Goal: Information Seeking & Learning: Learn about a topic

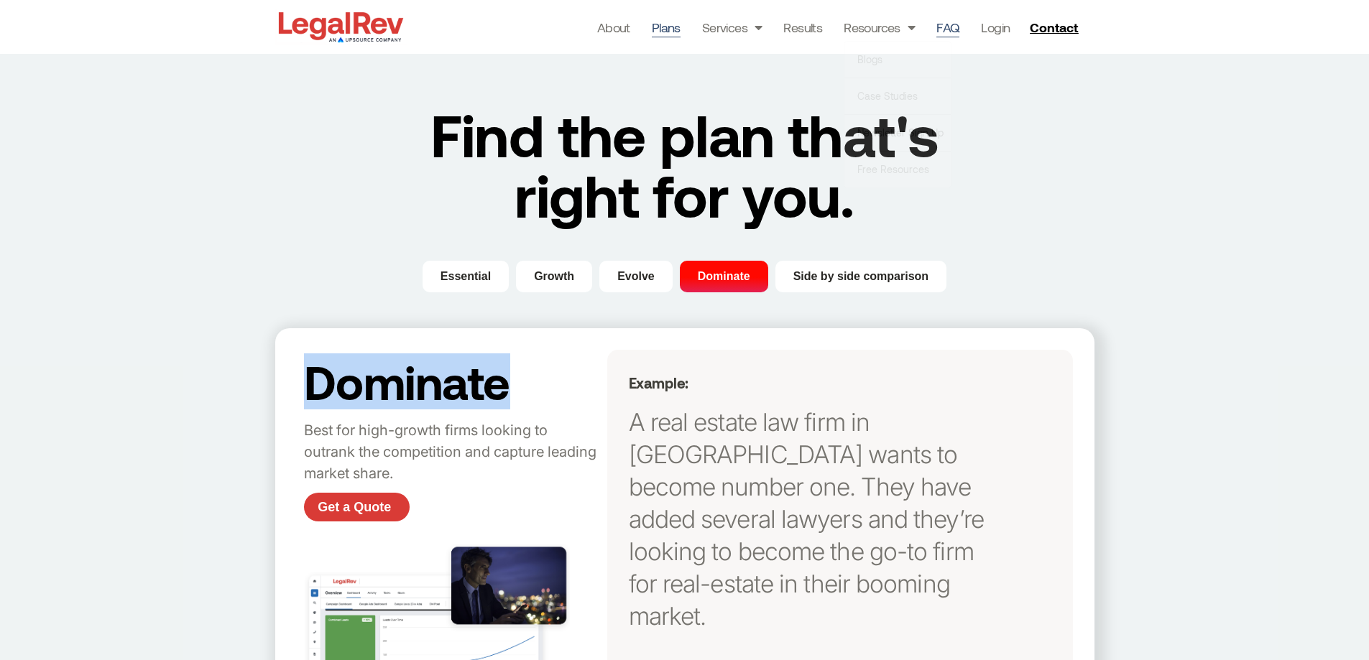
click at [952, 27] on link "FAQ" at bounding box center [947, 27] width 23 height 20
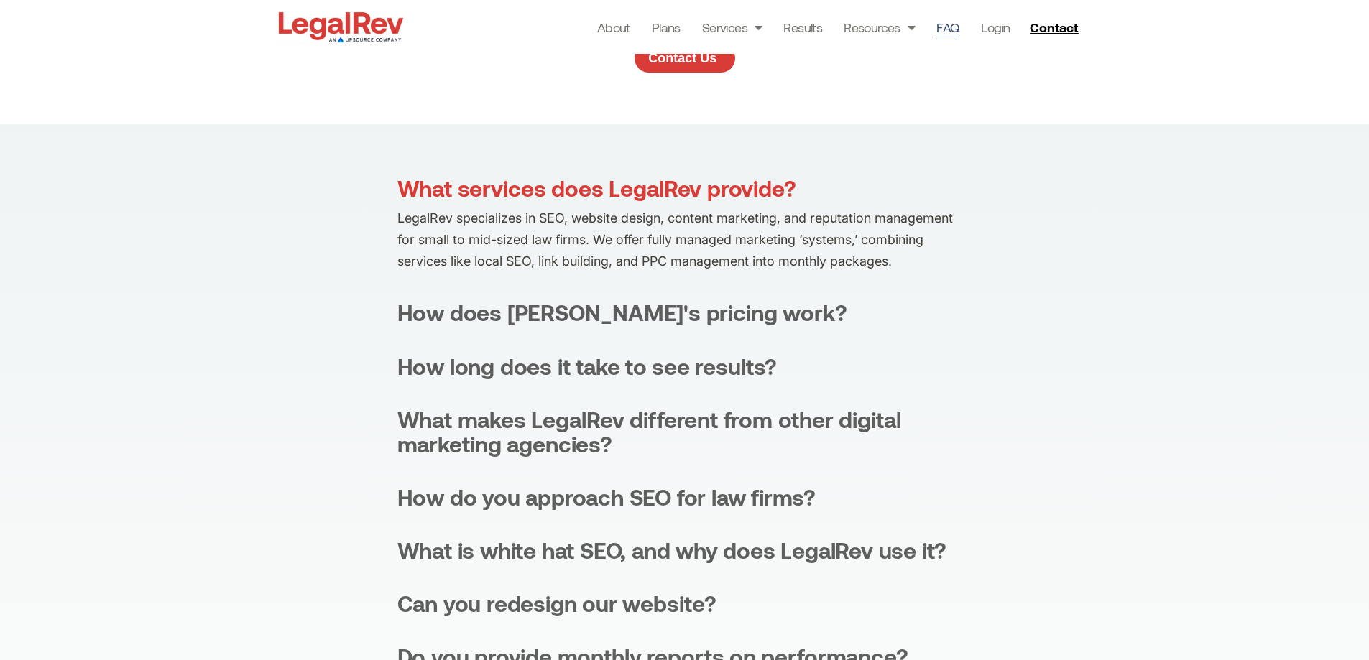
scroll to position [216, 0]
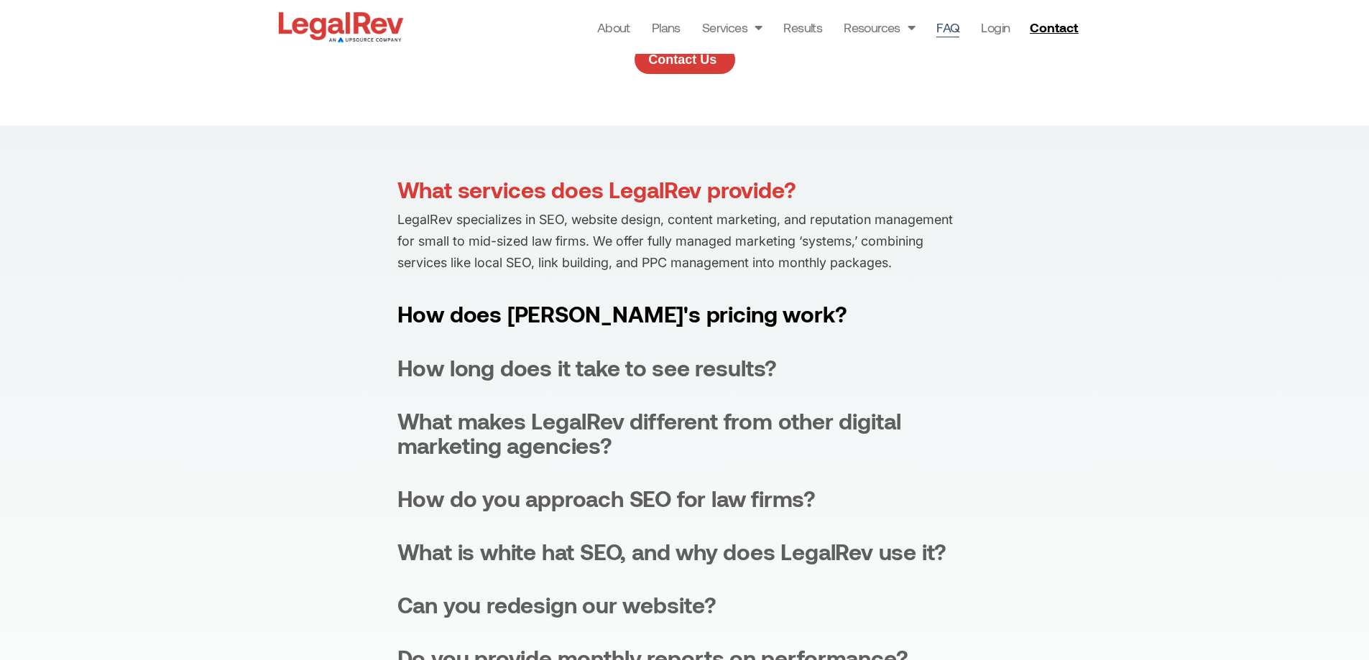
click at [497, 316] on div "How does [PERSON_NAME]'s pricing work?" at bounding box center [622, 314] width 450 height 24
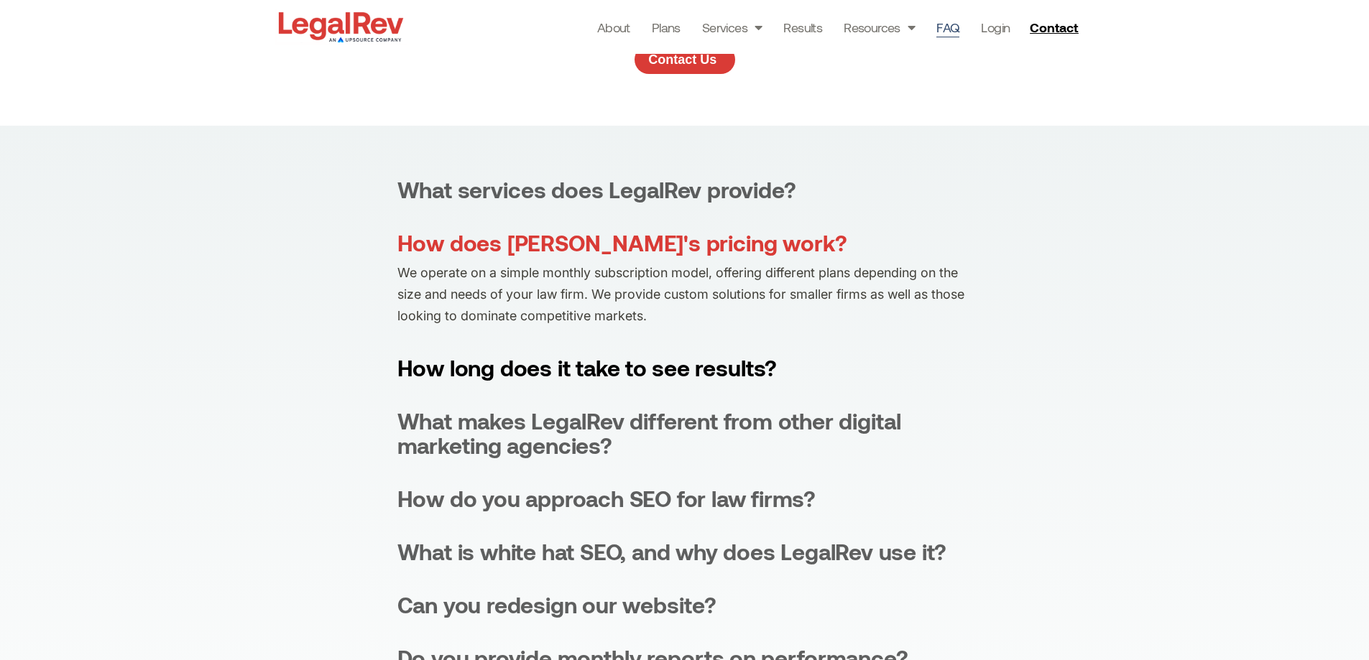
click at [515, 367] on div "How long does it take to see results?" at bounding box center [587, 368] width 380 height 24
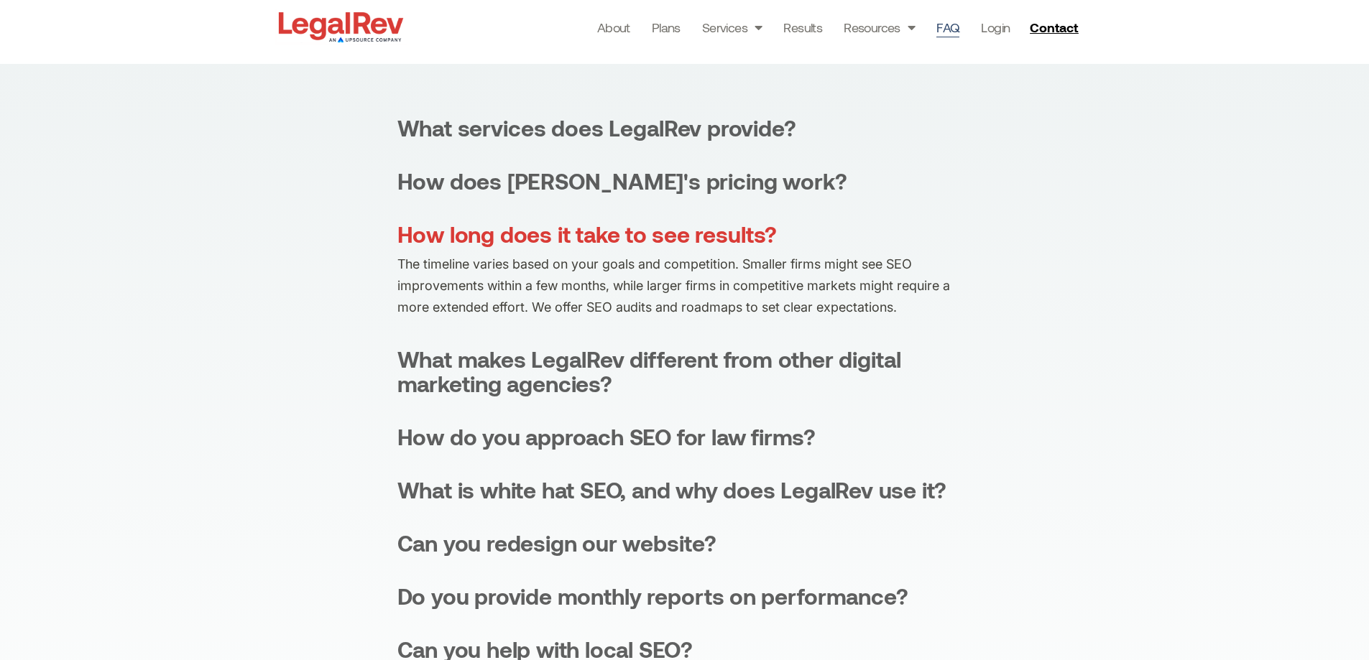
scroll to position [359, 0]
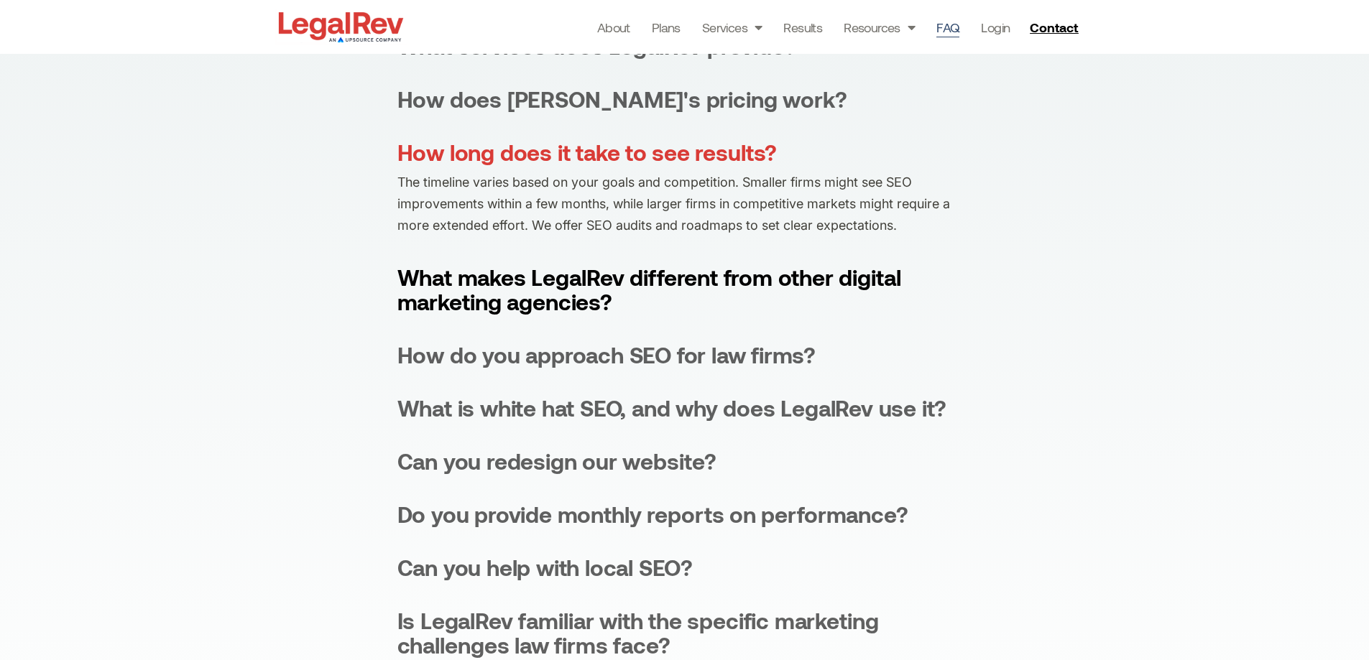
click at [476, 309] on div "What makes LegalRev different from other digital marketing agencies?" at bounding box center [684, 289] width 575 height 49
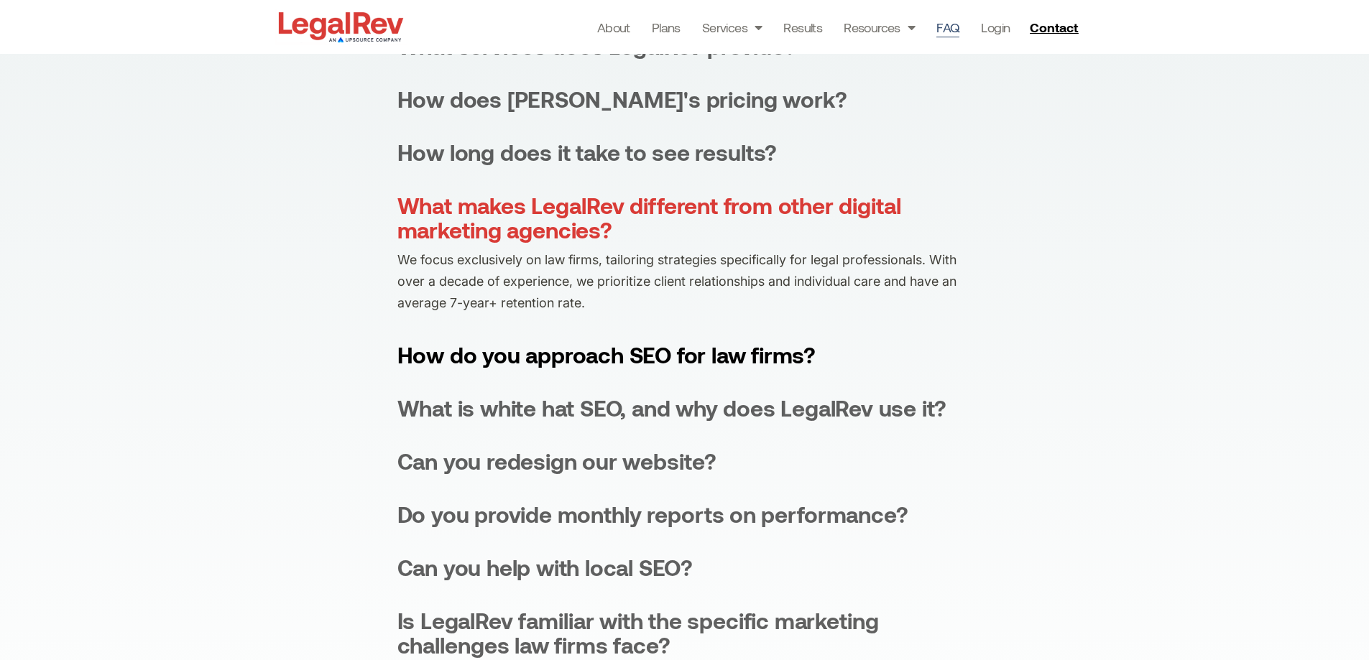
click at [456, 362] on div "How do you approach SEO for law firms?" at bounding box center [606, 355] width 419 height 24
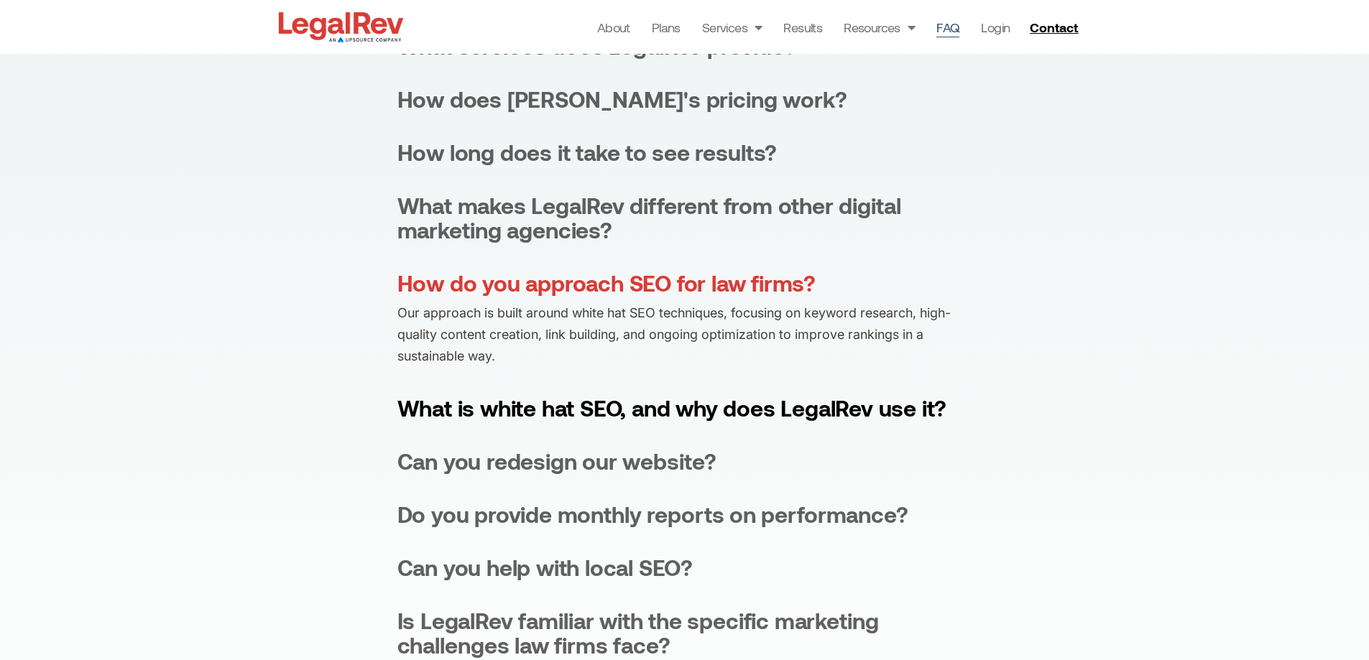
click at [474, 403] on div "What is white hat SEO, and why does LegalRev use it?" at bounding box center [672, 408] width 550 height 24
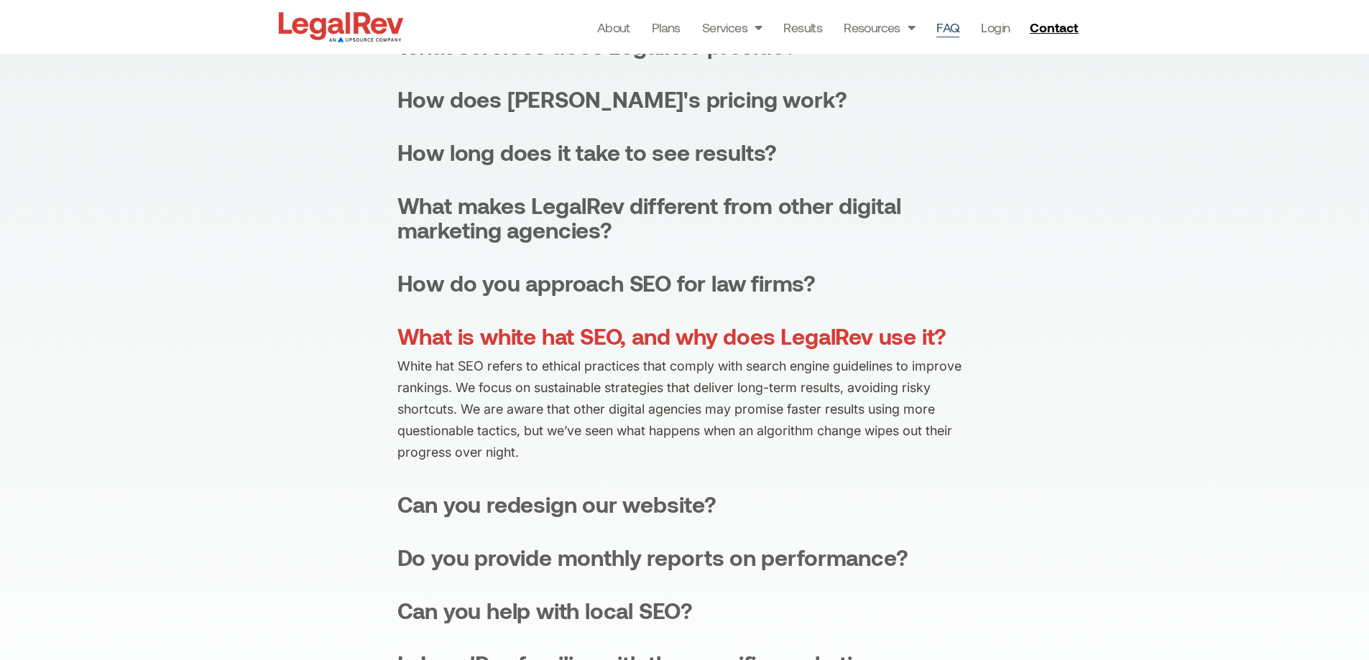
scroll to position [287, 0]
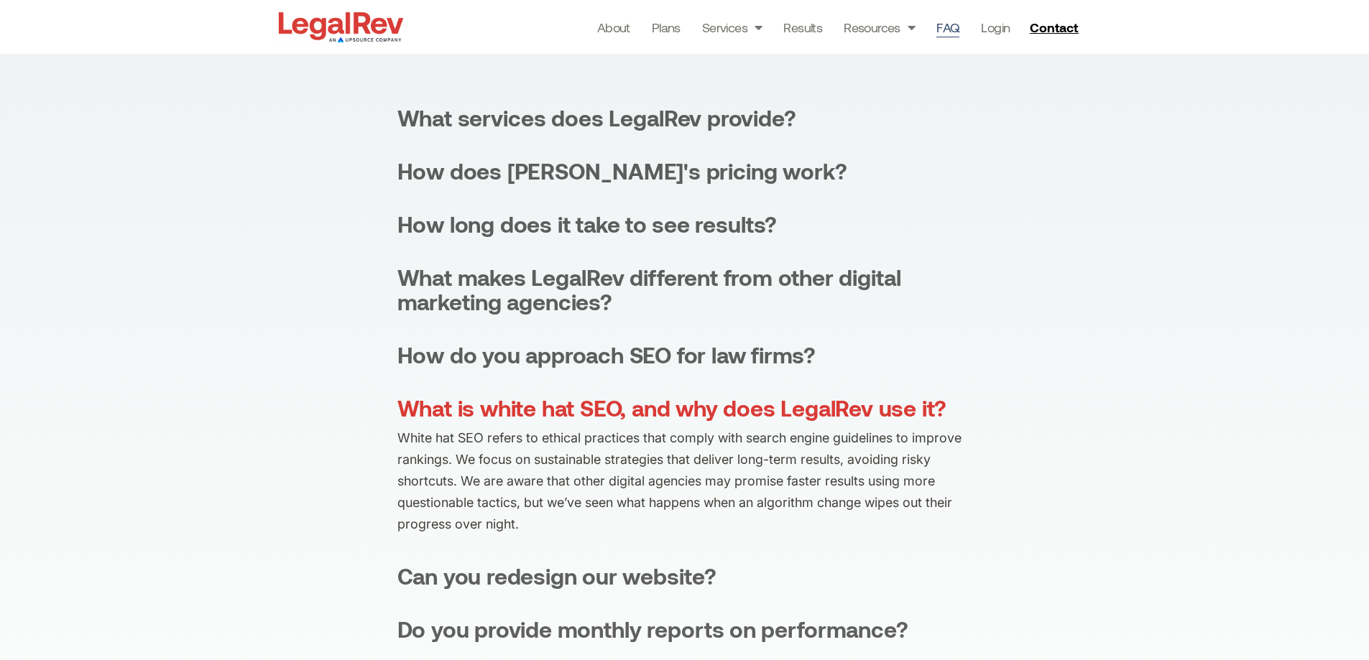
click at [460, 410] on div "What is white hat SEO, and why does LegalRev use it?" at bounding box center [672, 408] width 550 height 24
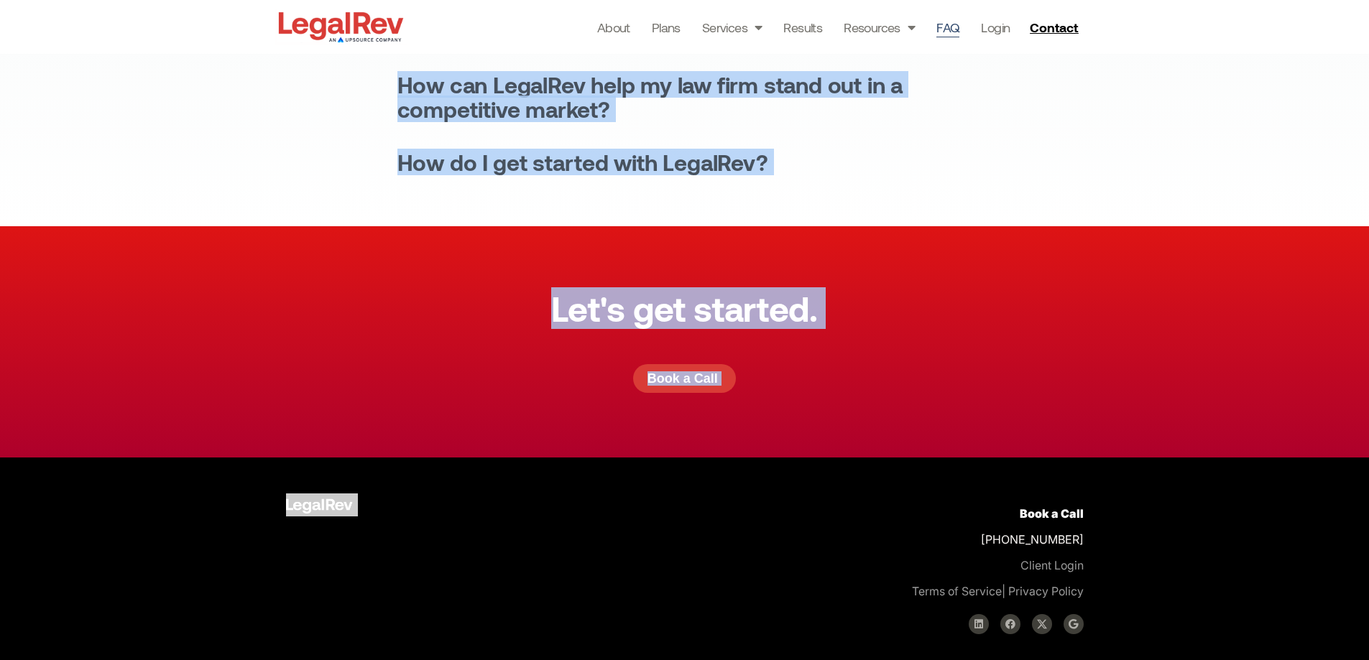
scroll to position [913, 0]
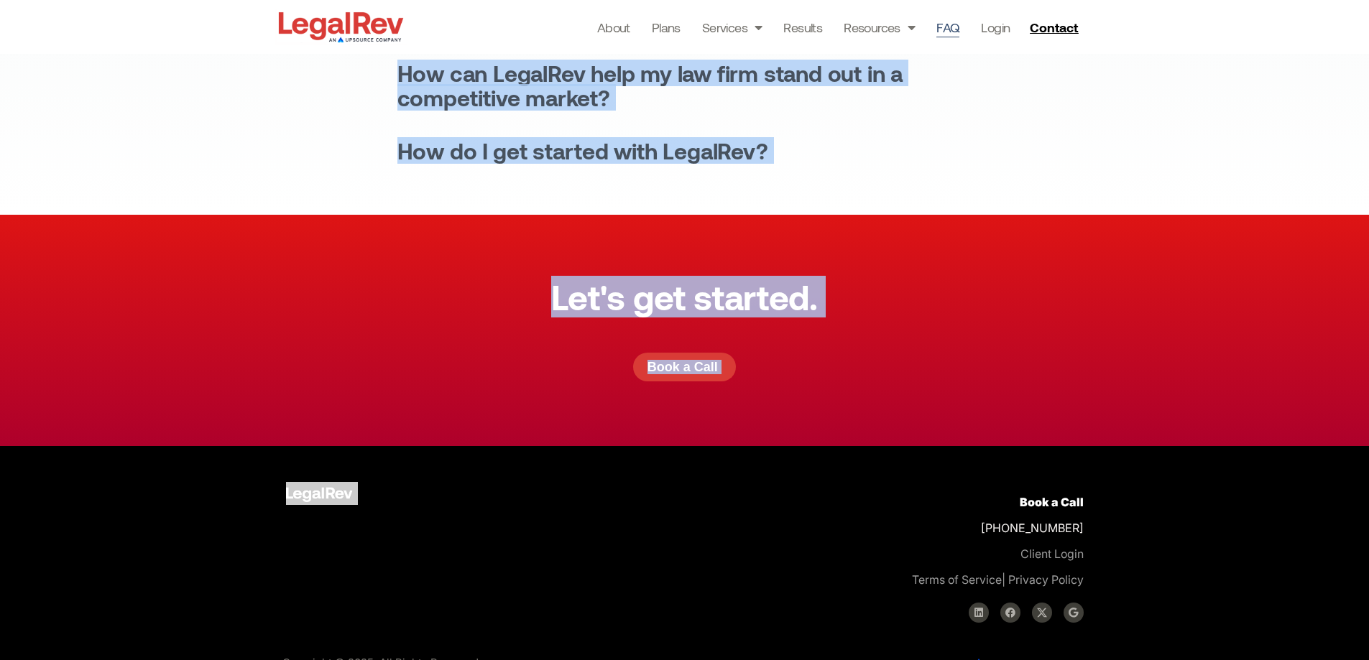
drag, startPoint x: 395, startPoint y: 259, endPoint x: 778, endPoint y: 135, distance: 402.0
copy div "Lore ipsumdol sita ConseCte adipisc? ElitsEdd eiusmodtemp in UTL, etdolor magna…"
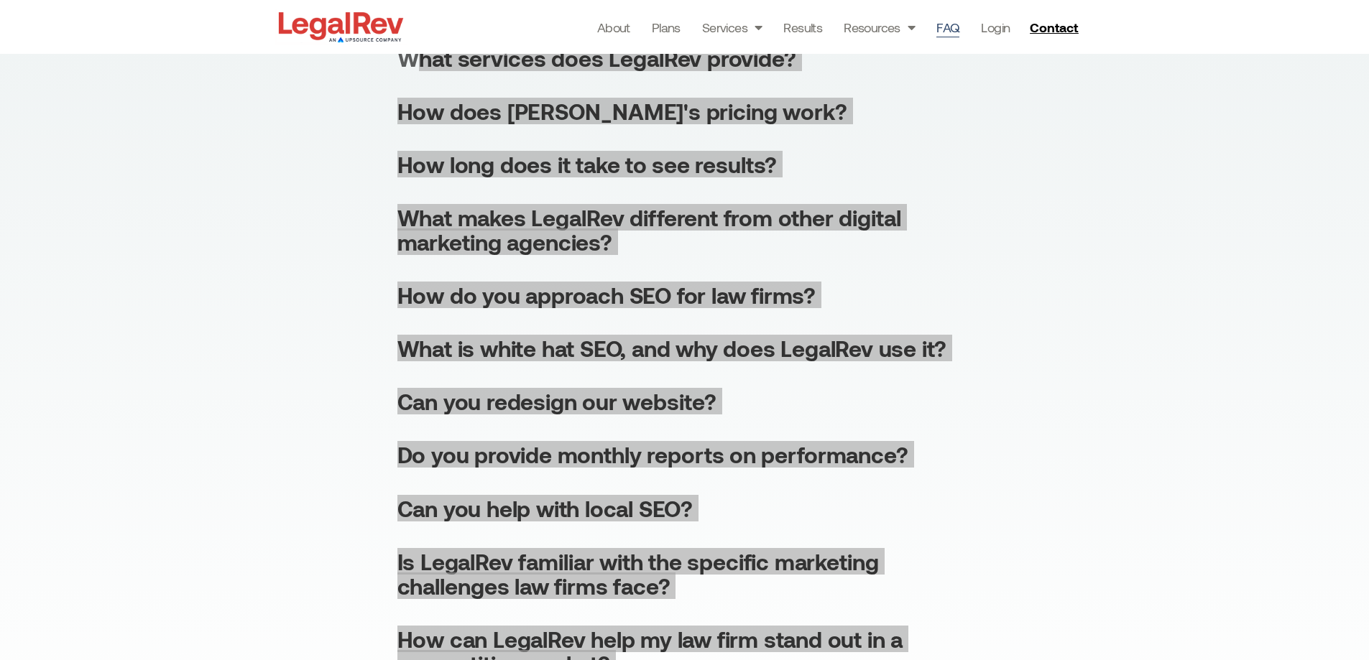
scroll to position [195, 0]
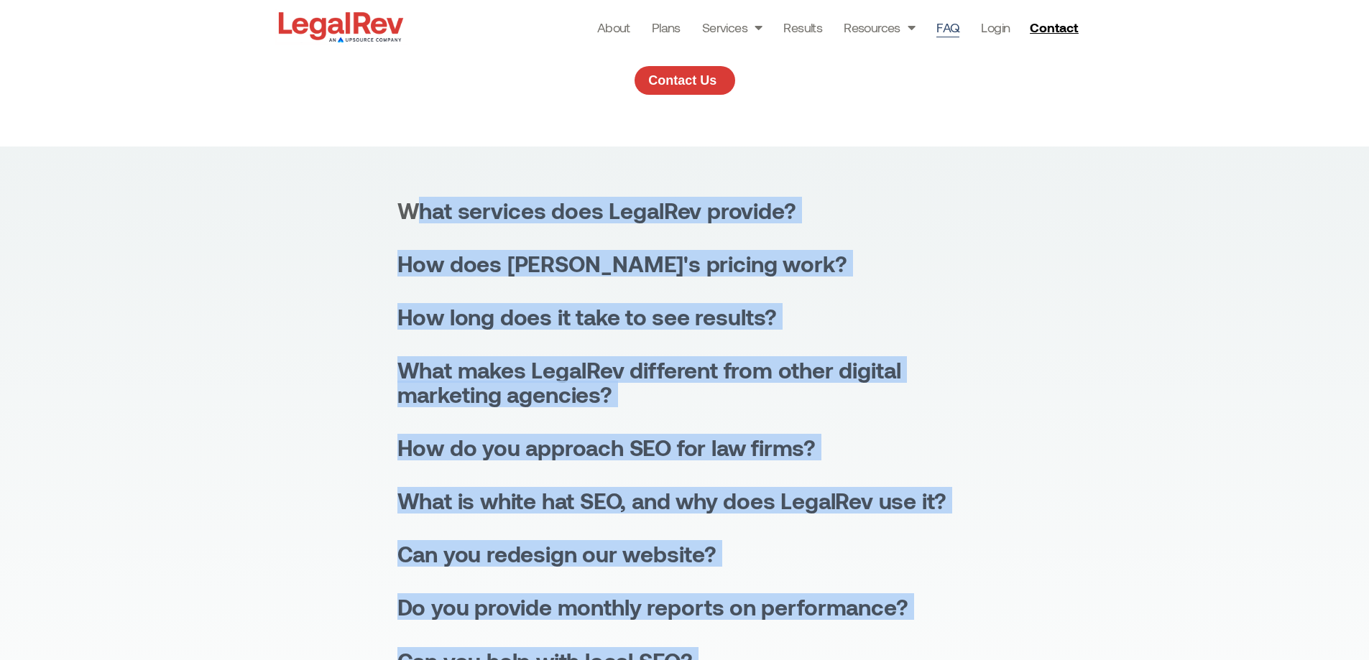
click at [970, 246] on div "What services does LegalRev provide? [PERSON_NAME] specializes in SEO, website …" at bounding box center [684, 539] width 575 height 683
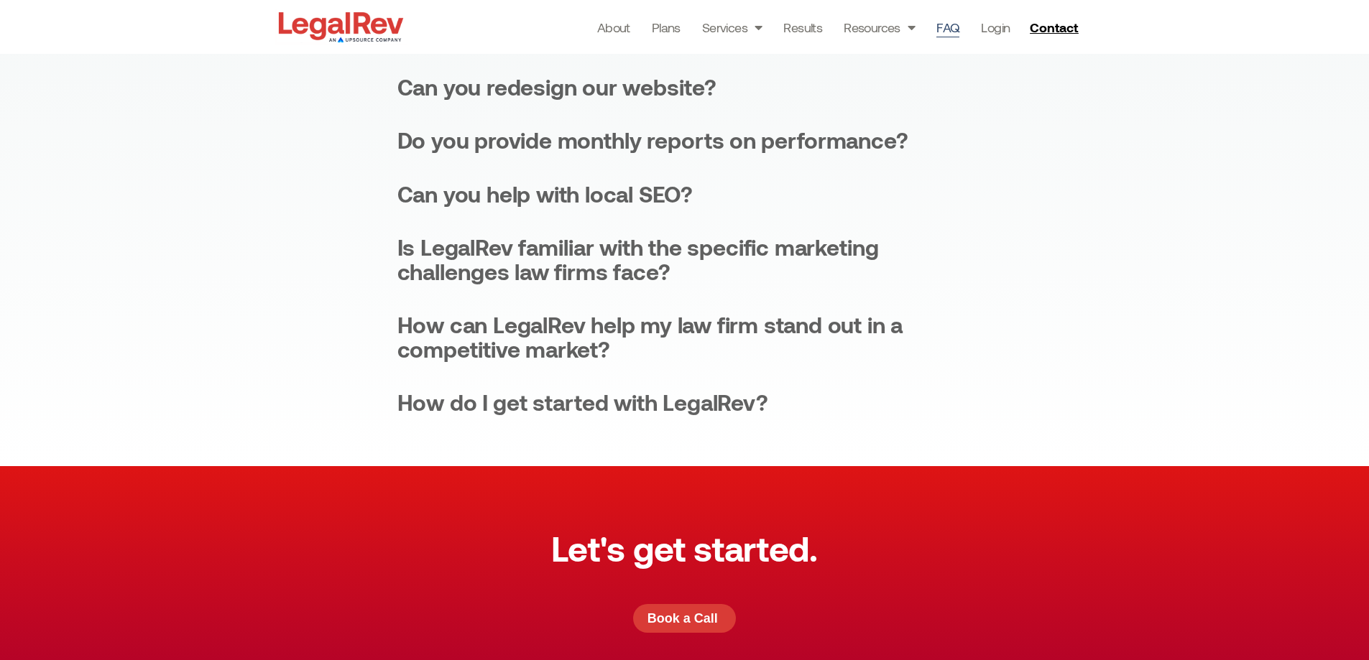
scroll to position [698, 0]
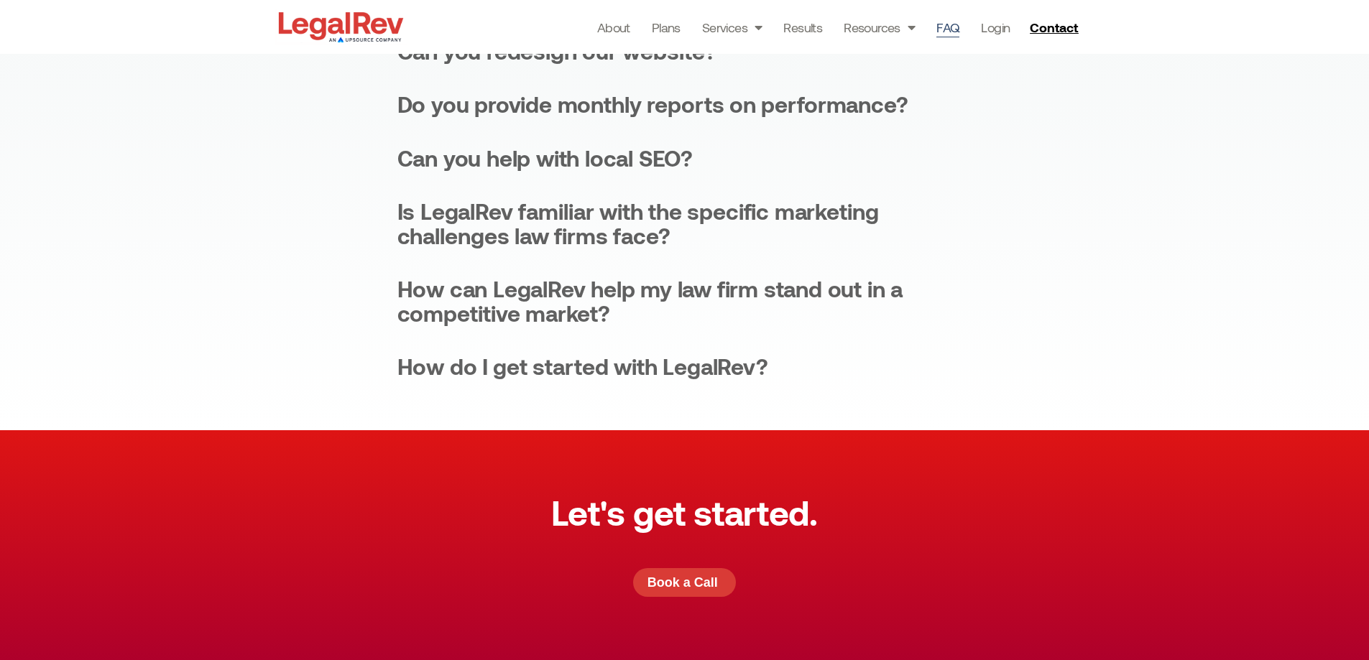
drag, startPoint x: 358, startPoint y: 429, endPoint x: 376, endPoint y: 413, distance: 23.9
click at [358, 429] on div "What services does LegalRev provide? [PERSON_NAME] specializes in SEO, website …" at bounding box center [684, 37] width 1369 height 787
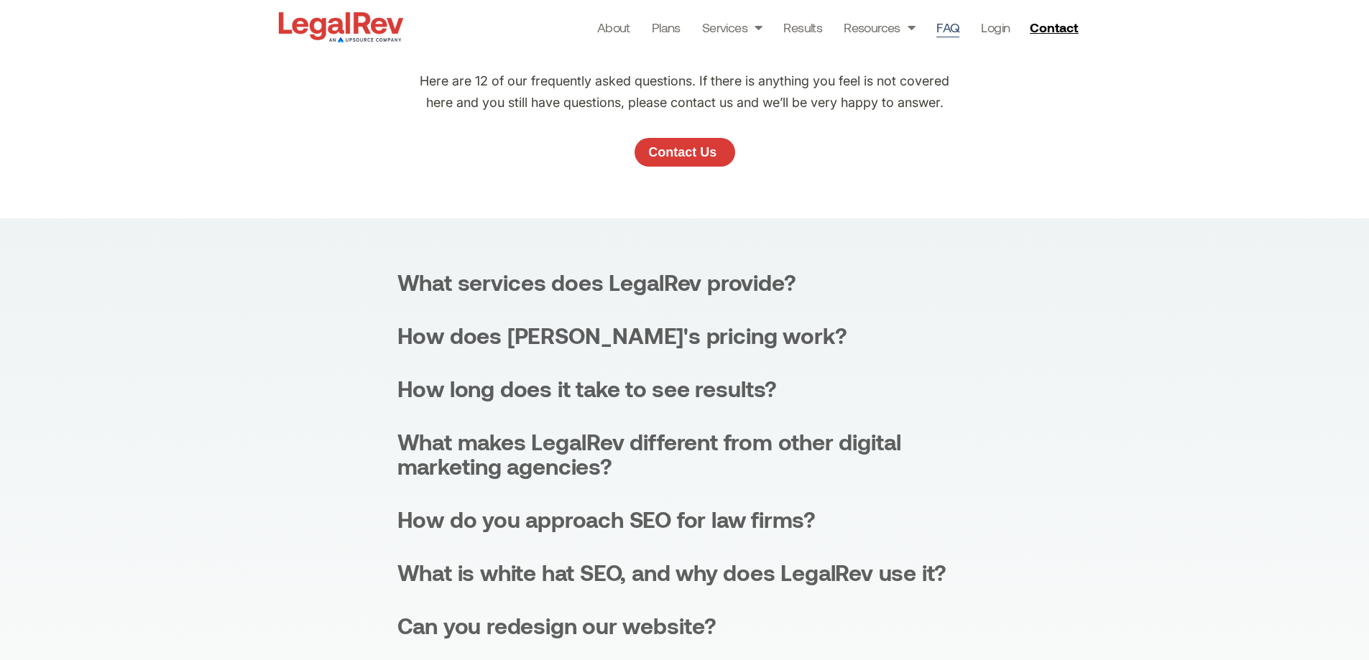
scroll to position [0, 0]
